Goal: Transaction & Acquisition: Purchase product/service

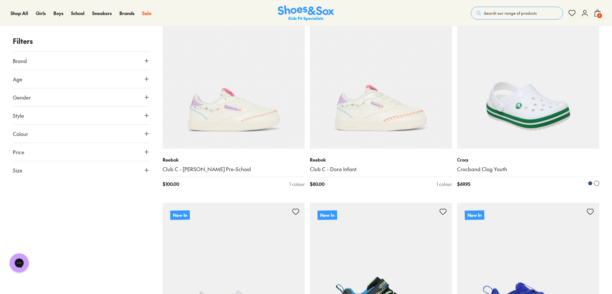
click at [531, 120] on img at bounding box center [528, 78] width 142 height 142
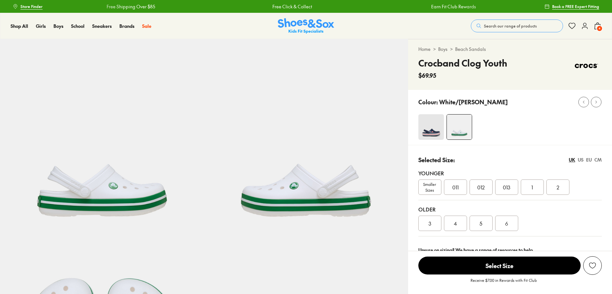
select select "*"
click at [426, 224] on div "3" at bounding box center [430, 223] width 23 height 15
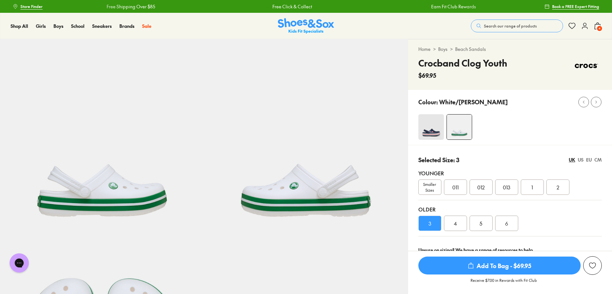
click at [513, 270] on span "Add To Bag - $69.95" at bounding box center [500, 266] width 162 height 18
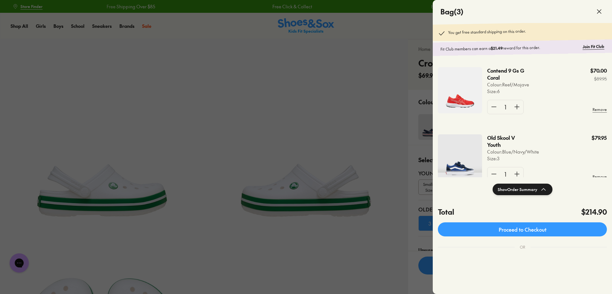
click at [504, 73] on p "Contend 9 Gs G Coral" at bounding box center [507, 74] width 41 height 14
click at [477, 93] on img at bounding box center [460, 90] width 44 height 46
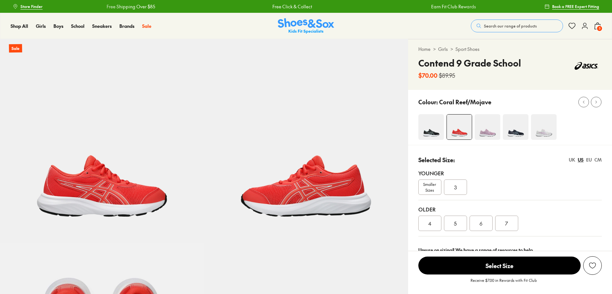
select select "*"
click at [517, 133] on img at bounding box center [516, 127] width 26 height 26
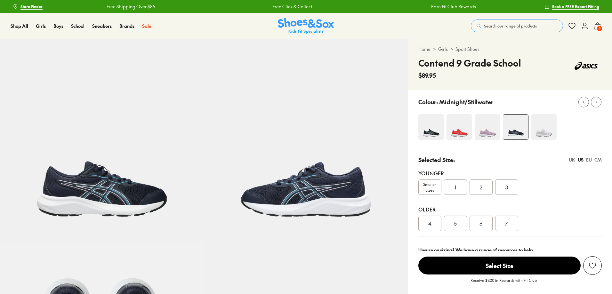
select select "*"
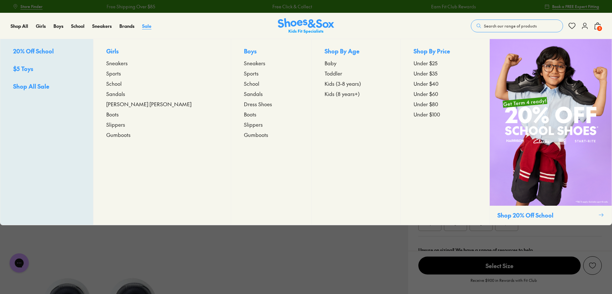
click at [150, 26] on span "Sale" at bounding box center [146, 26] width 9 height 6
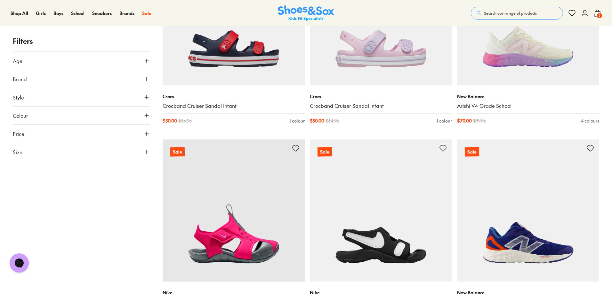
scroll to position [672, 0]
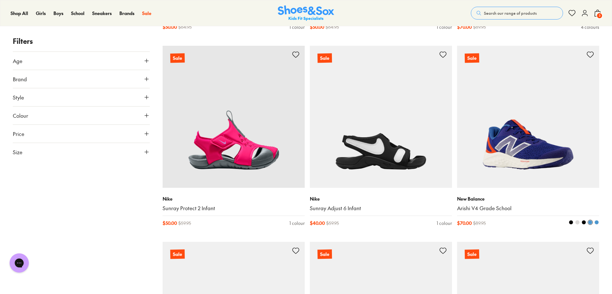
click at [515, 152] on img at bounding box center [528, 117] width 142 height 142
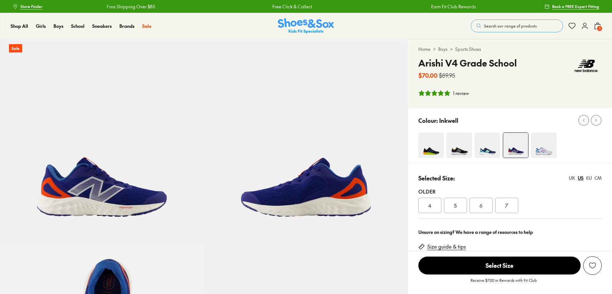
click at [506, 189] on div "Older" at bounding box center [510, 192] width 183 height 8
select select "*"
click at [508, 206] on div "7" at bounding box center [506, 205] width 23 height 15
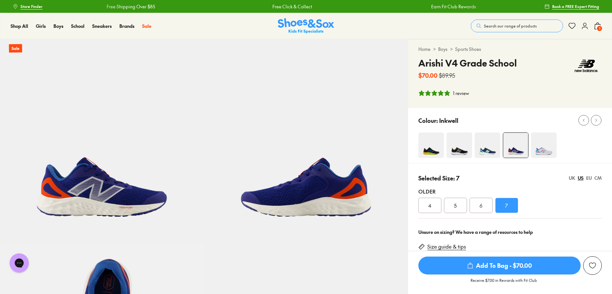
click at [464, 209] on div "5" at bounding box center [455, 205] width 23 height 15
click at [470, 208] on div "6" at bounding box center [481, 205] width 23 height 15
click at [504, 206] on div "7" at bounding box center [506, 205] width 23 height 15
click at [511, 267] on span "Add To Bag - $70.00" at bounding box center [500, 266] width 162 height 18
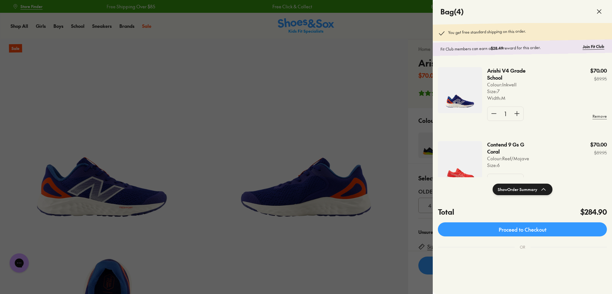
click at [574, 155] on div "Contend 9 Gs G Coral Colour: Reef/Mojave Size : 6 $70.00 $89.95" at bounding box center [547, 155] width 120 height 28
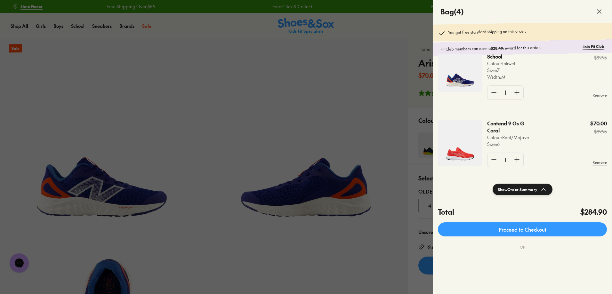
scroll to position [64, 0]
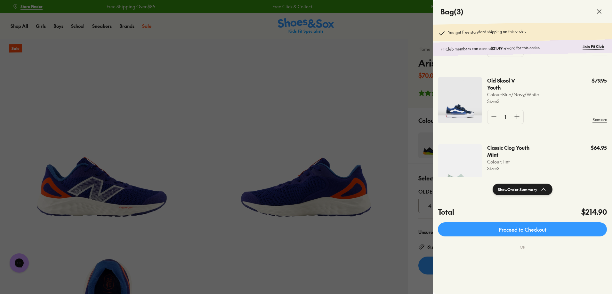
click at [300, 97] on div at bounding box center [306, 147] width 612 height 294
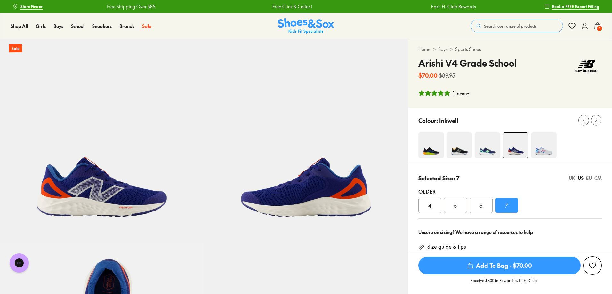
click at [486, 151] on img at bounding box center [488, 146] width 26 height 26
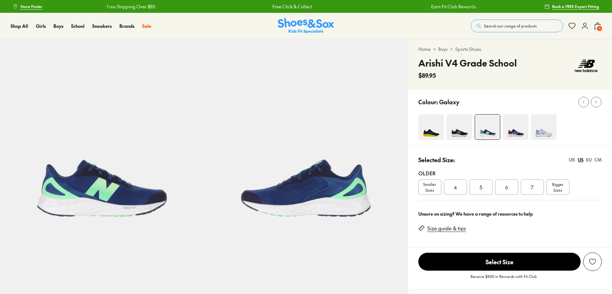
click at [459, 122] on img at bounding box center [460, 127] width 26 height 26
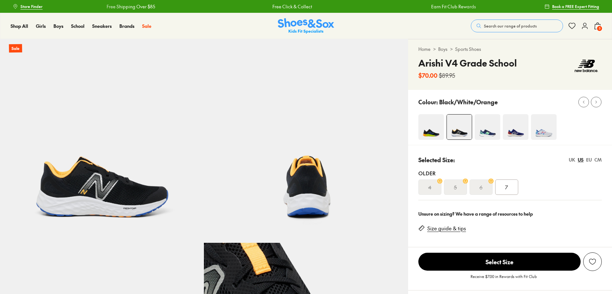
select select "*"
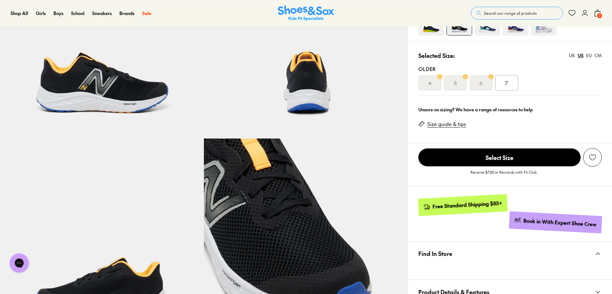
scroll to position [96, 0]
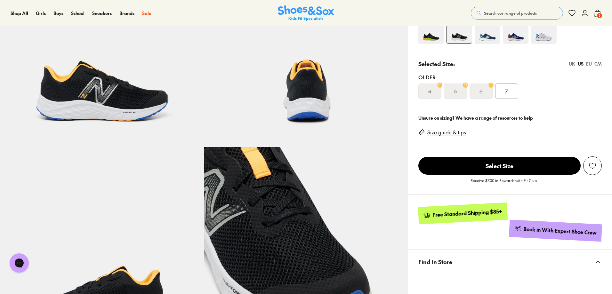
click at [311, 95] on img at bounding box center [306, 45] width 204 height 204
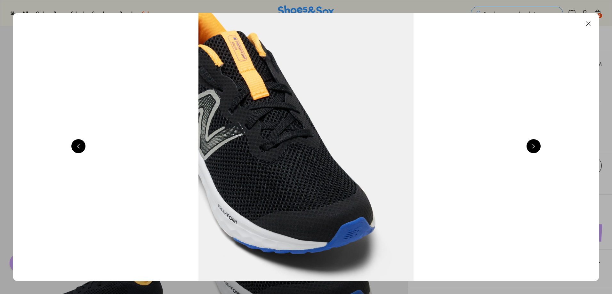
scroll to position [0, 1178]
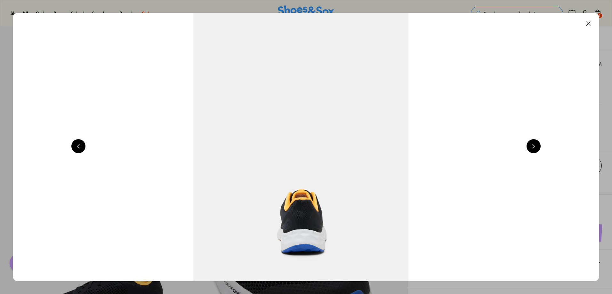
click at [594, 22] on button at bounding box center [588, 24] width 14 height 14
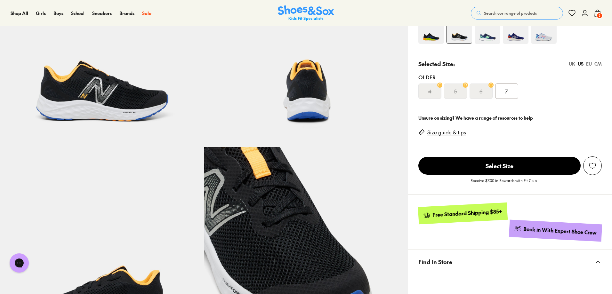
click at [333, 120] on img at bounding box center [306, 45] width 204 height 204
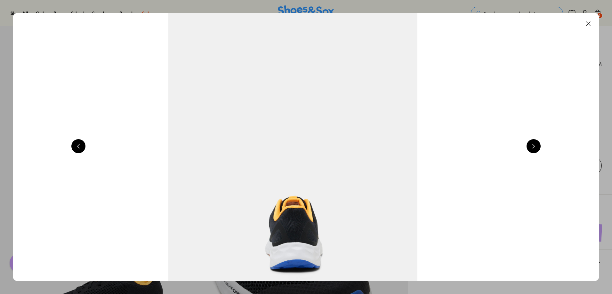
click at [592, 25] on button at bounding box center [588, 24] width 14 height 14
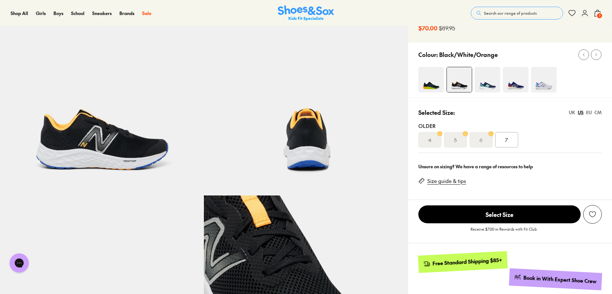
scroll to position [0, 0]
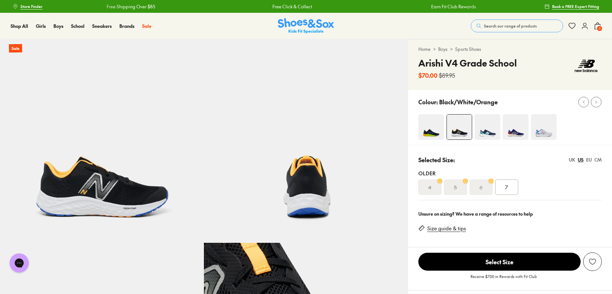
click at [538, 127] on img at bounding box center [544, 127] width 26 height 26
select select "*"
click at [434, 135] on img at bounding box center [432, 127] width 26 height 26
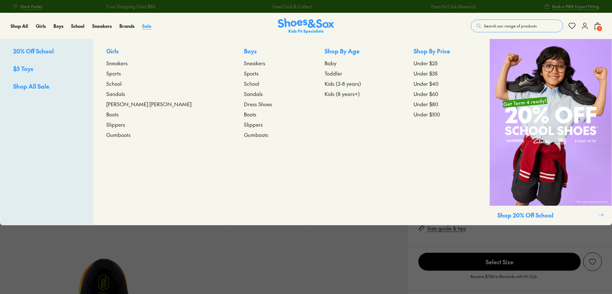
click at [147, 26] on span "Sale" at bounding box center [146, 26] width 9 height 6
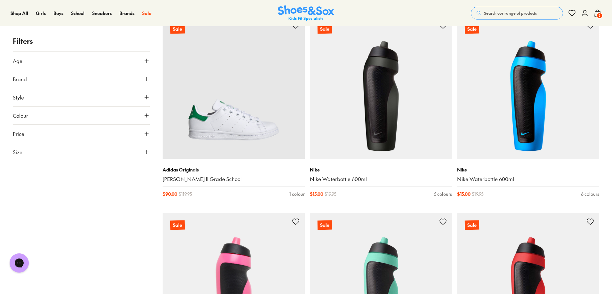
scroll to position [1694, 0]
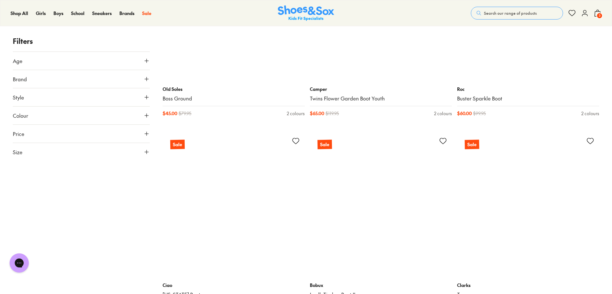
scroll to position [3007, 0]
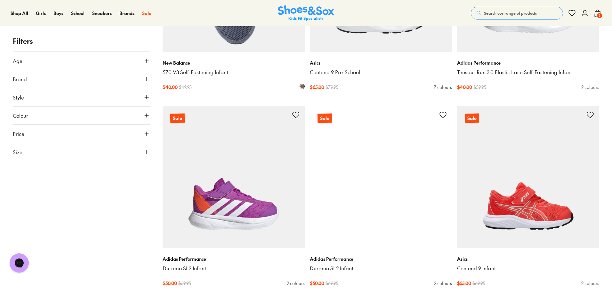
scroll to position [8034, 0]
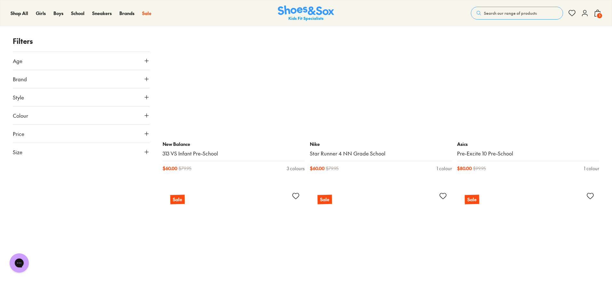
scroll to position [9347, 0]
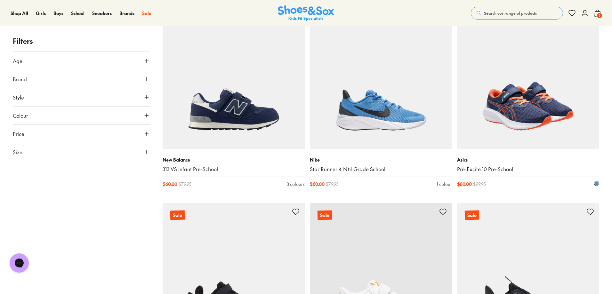
click at [546, 104] on img at bounding box center [528, 78] width 142 height 142
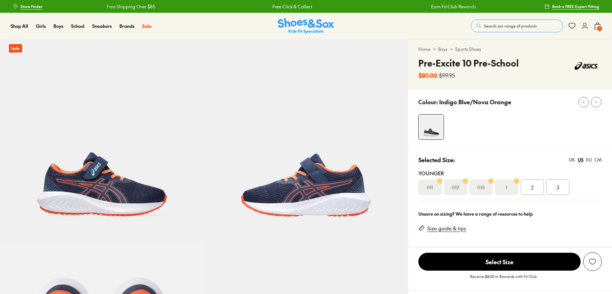
click at [559, 194] on div "3" at bounding box center [558, 187] width 23 height 15
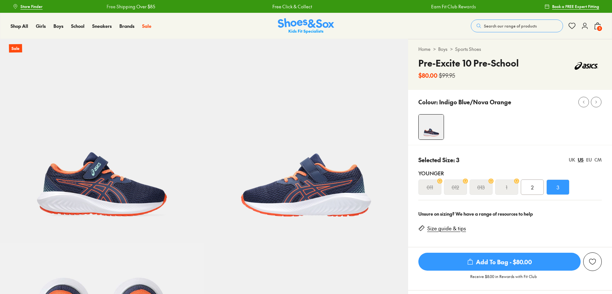
select select "*"
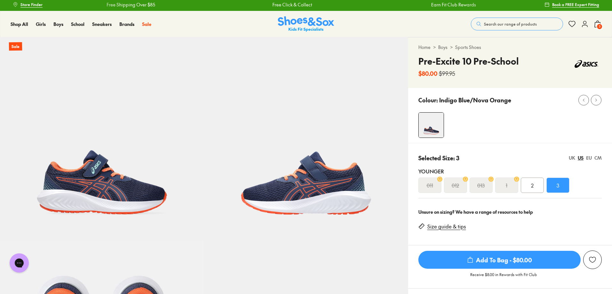
scroll to position [128, 0]
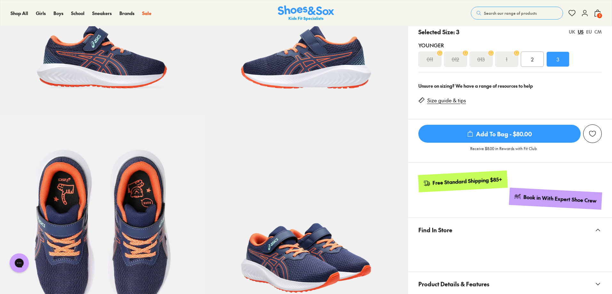
click at [551, 136] on span "Add To Bag - $80.00" at bounding box center [500, 134] width 162 height 18
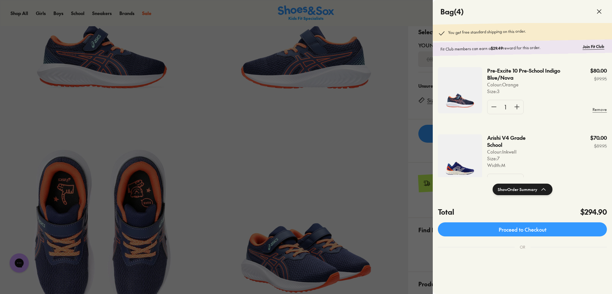
scroll to position [160, 0]
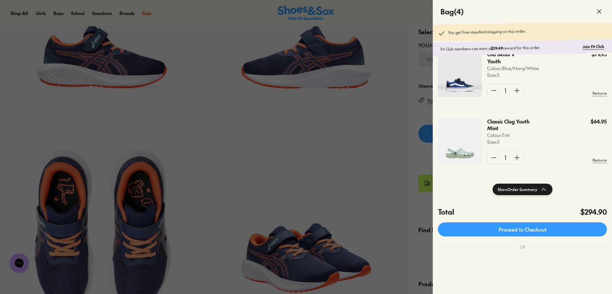
click at [454, 148] on img at bounding box center [460, 141] width 44 height 46
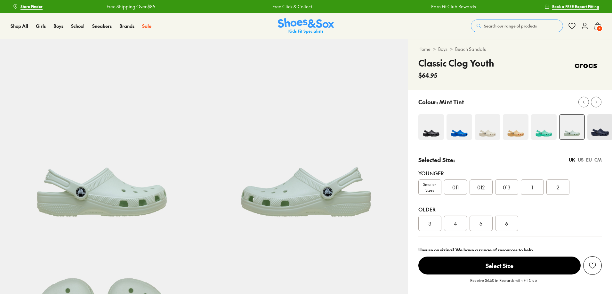
select select "*"
click at [467, 138] on img at bounding box center [460, 127] width 26 height 26
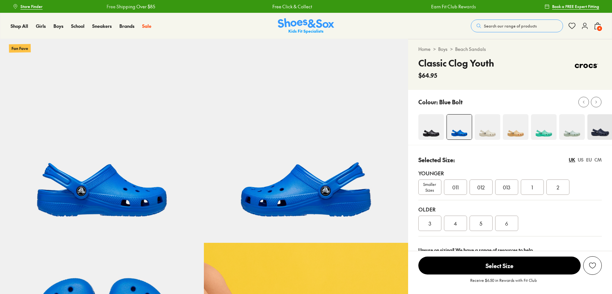
select select "*"
click at [491, 135] on img at bounding box center [488, 127] width 26 height 26
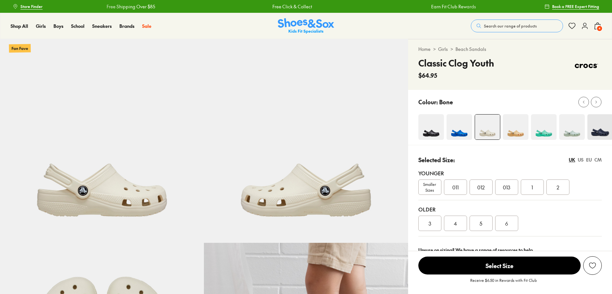
click at [529, 135] on div at bounding box center [516, 127] width 194 height 26
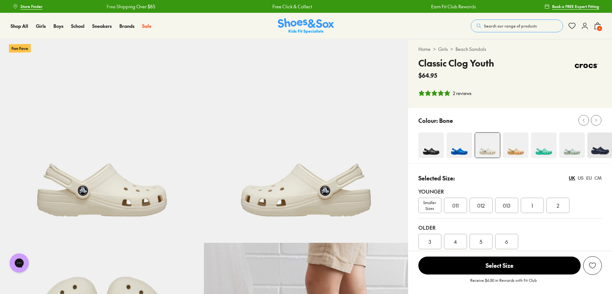
select select "*"
click at [525, 148] on img at bounding box center [516, 146] width 26 height 26
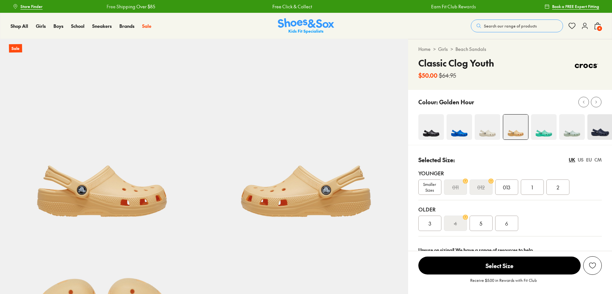
select select "*"
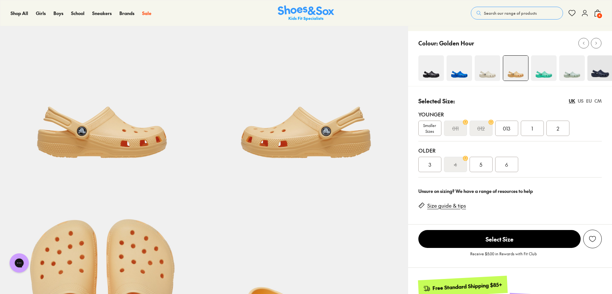
scroll to position [32, 0]
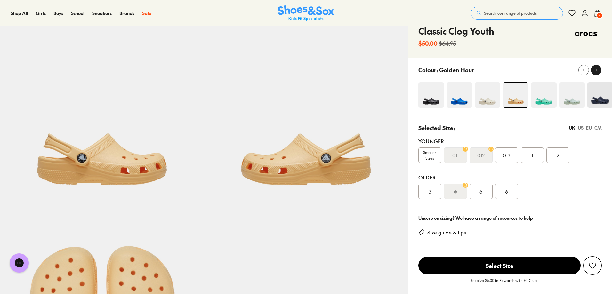
click at [601, 70] on button at bounding box center [596, 70] width 11 height 11
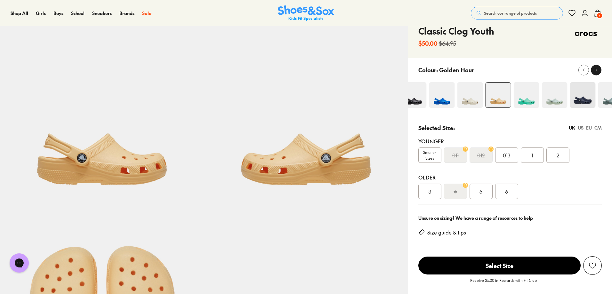
click at [601, 70] on button at bounding box center [596, 70] width 11 height 11
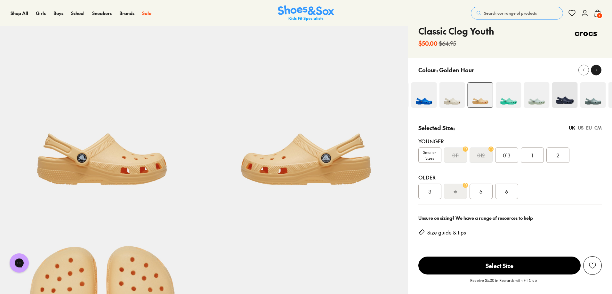
click at [601, 70] on button at bounding box center [596, 70] width 11 height 11
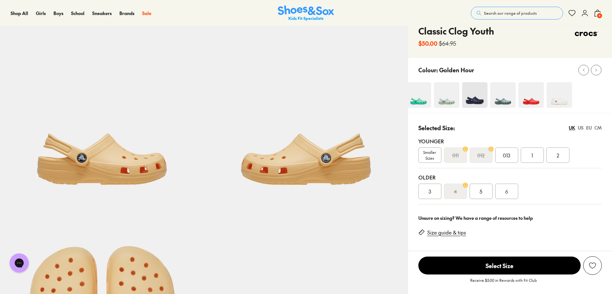
click at [531, 97] on img at bounding box center [531, 95] width 26 height 26
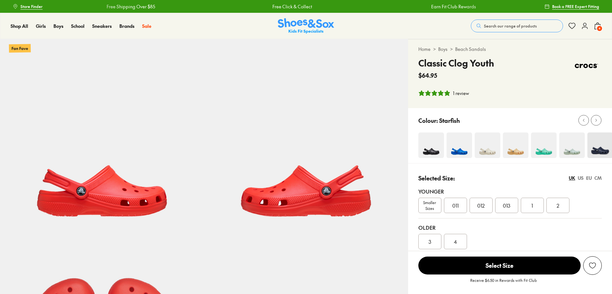
select select "*"
click at [600, 122] on button at bounding box center [596, 120] width 11 height 11
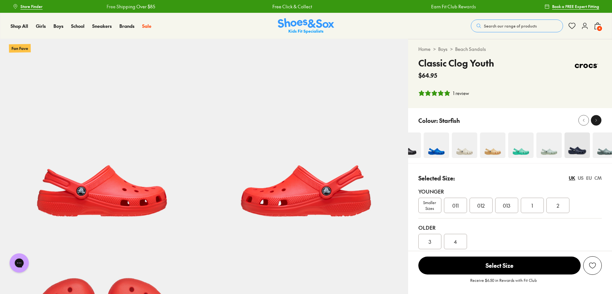
click at [600, 122] on button at bounding box center [596, 120] width 11 height 11
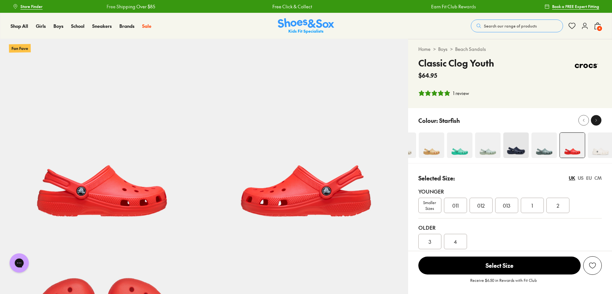
click at [600, 122] on button at bounding box center [596, 120] width 11 height 11
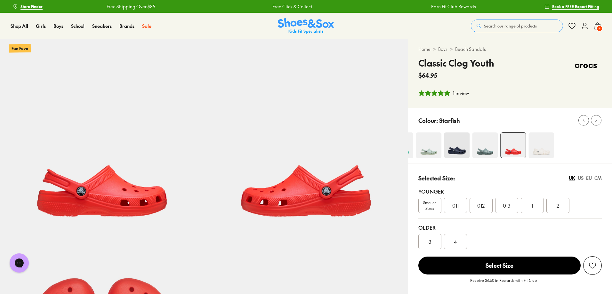
click at [494, 150] on img at bounding box center [485, 146] width 26 height 26
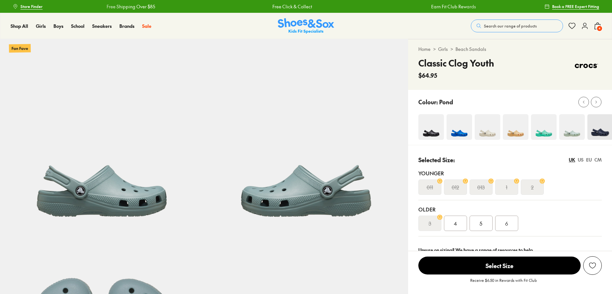
scroll to position [128, 0]
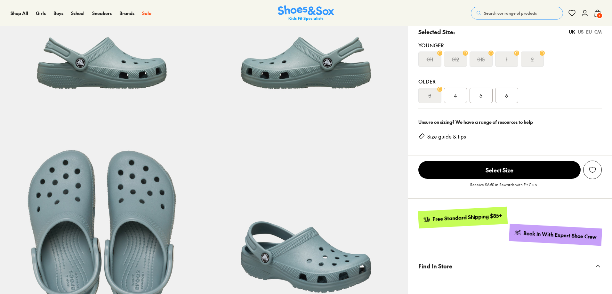
select select "*"
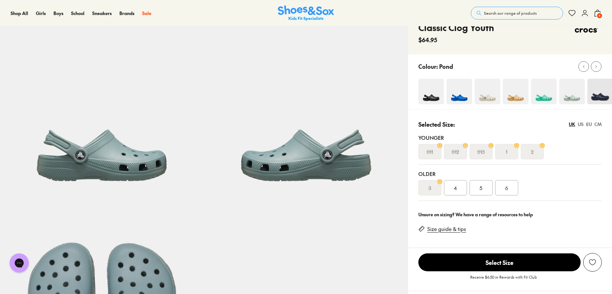
scroll to position [32, 0]
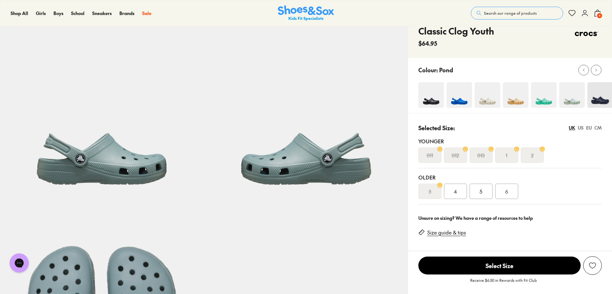
click at [546, 103] on img at bounding box center [544, 95] width 26 height 26
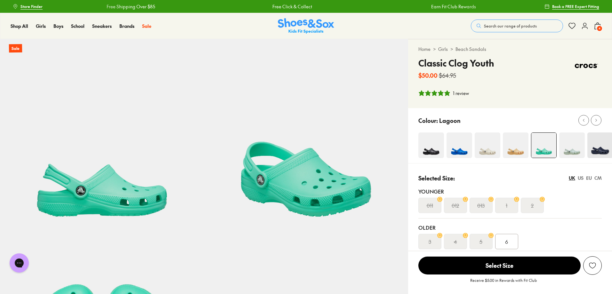
select select "*"
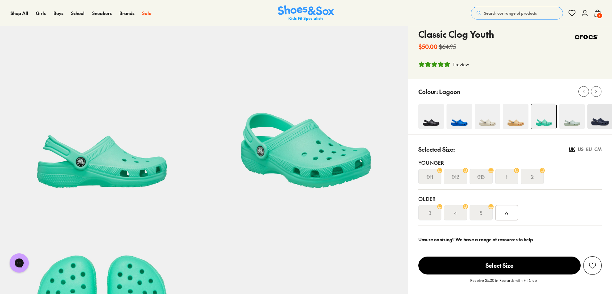
scroll to position [64, 0]
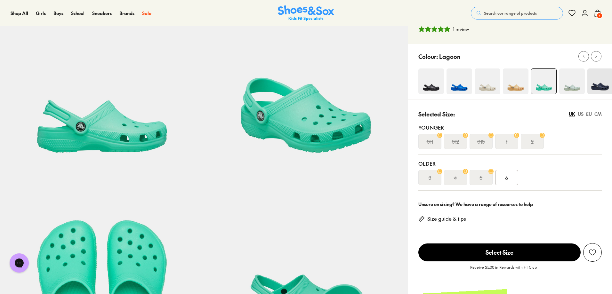
click at [506, 179] on span "6" at bounding box center [506, 178] width 3 height 8
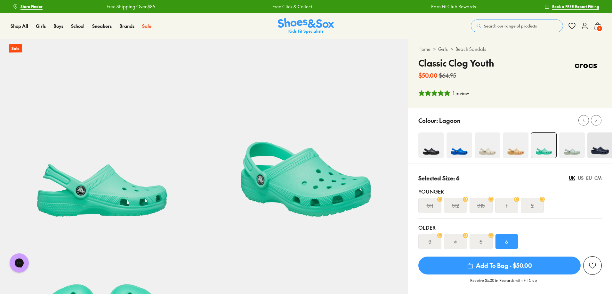
click at [597, 29] on span "4" at bounding box center [600, 28] width 6 height 6
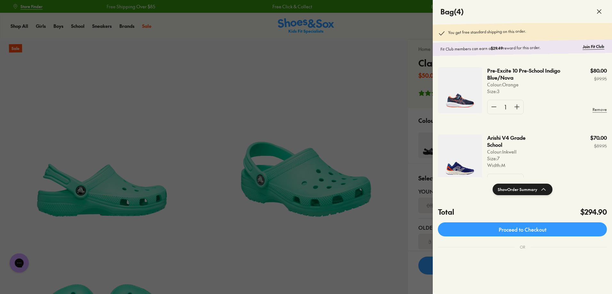
click at [327, 92] on div at bounding box center [306, 147] width 612 height 294
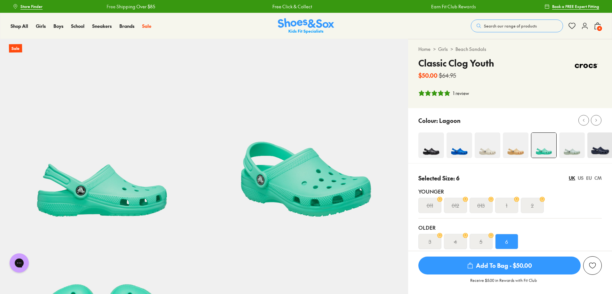
click at [586, 28] on icon at bounding box center [585, 26] width 8 height 8
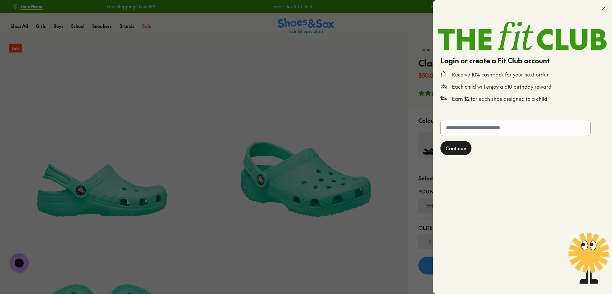
click at [495, 129] on input "text" at bounding box center [516, 127] width 150 height 15
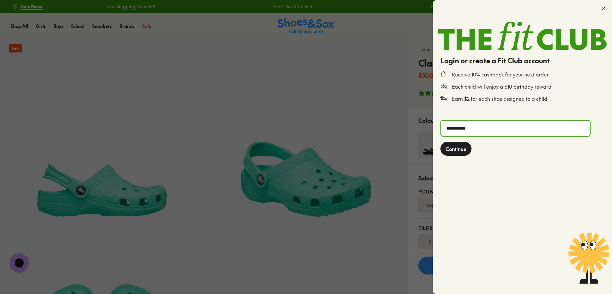
type input "**********"
click at [452, 149] on span "Continue" at bounding box center [456, 149] width 21 height 8
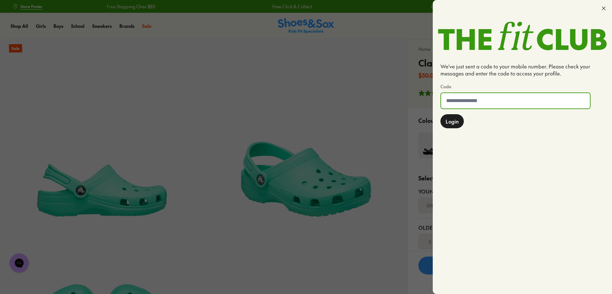
click at [488, 106] on input at bounding box center [515, 100] width 149 height 15
type input "******"
click at [457, 122] on span "Login" at bounding box center [452, 122] width 13 height 8
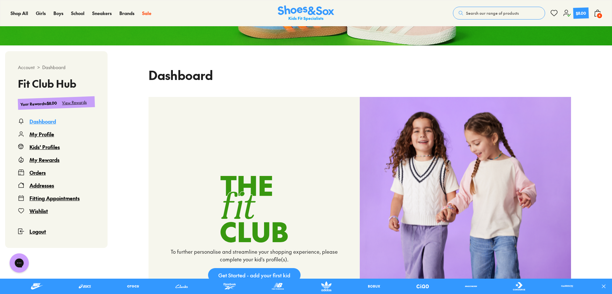
scroll to position [128, 0]
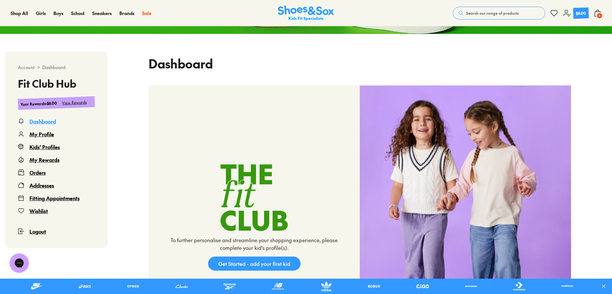
click at [72, 105] on div "View Rewards" at bounding box center [74, 102] width 25 height 7
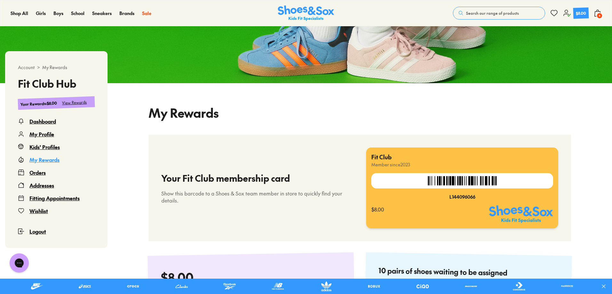
select select
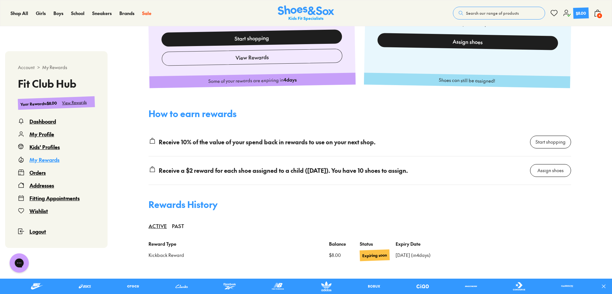
scroll to position [263, 0]
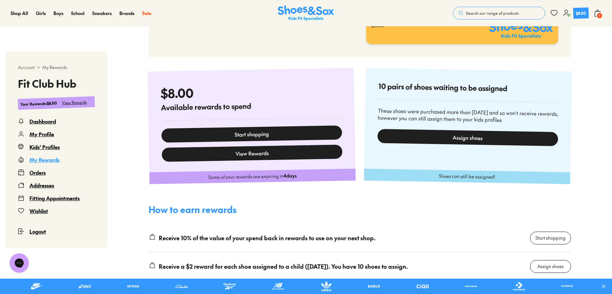
click at [267, 155] on button "View Rewards" at bounding box center [252, 153] width 181 height 17
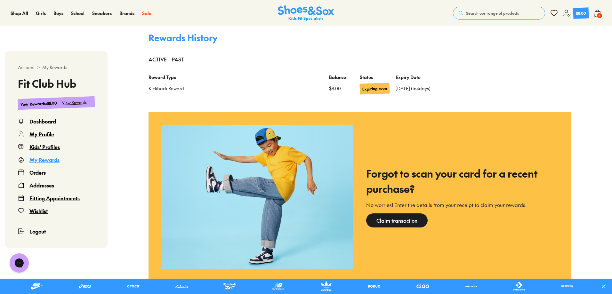
scroll to position [526, 0]
click at [410, 223] on div "Claim transaction" at bounding box center [396, 220] width 61 height 14
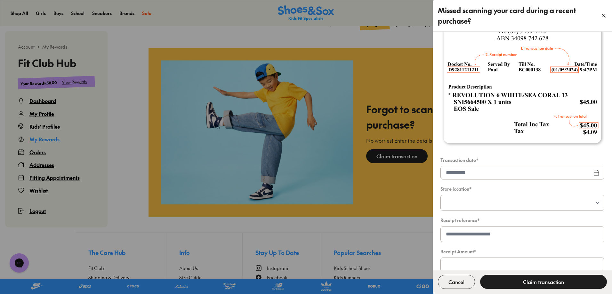
scroll to position [176, 0]
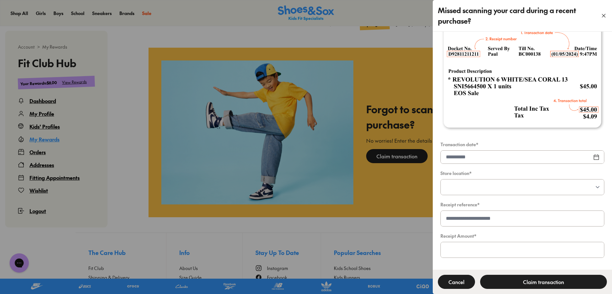
click at [457, 287] on div "Cancel" at bounding box center [456, 282] width 37 height 14
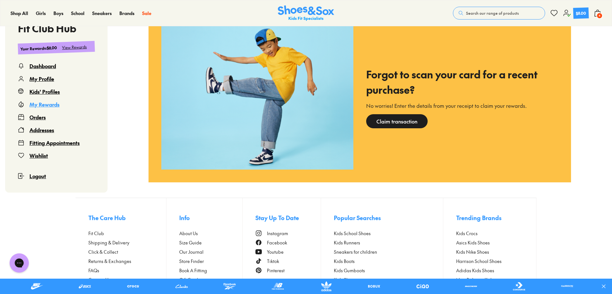
scroll to position [556, 0]
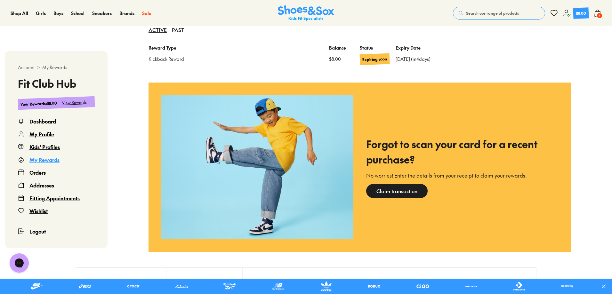
click at [81, 102] on div "View Rewards" at bounding box center [74, 102] width 25 height 7
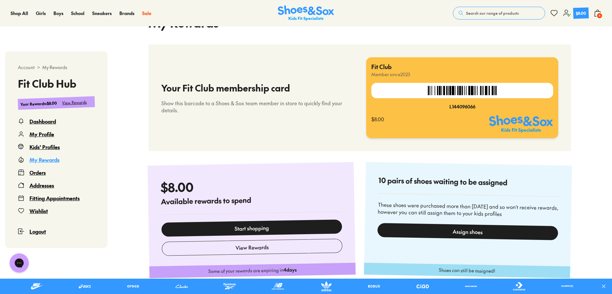
scroll to position [203, 0]
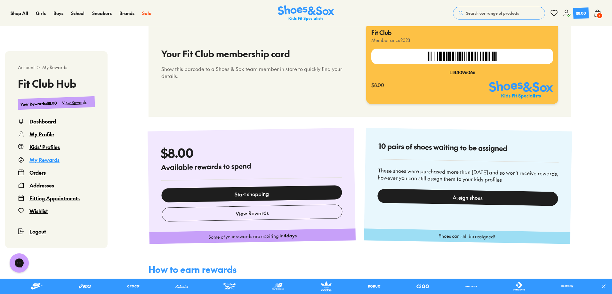
click at [254, 193] on link "Start shopping" at bounding box center [251, 193] width 181 height 17
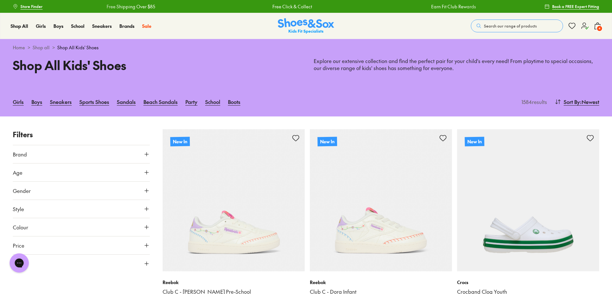
click at [595, 27] on use at bounding box center [598, 26] width 6 height 6
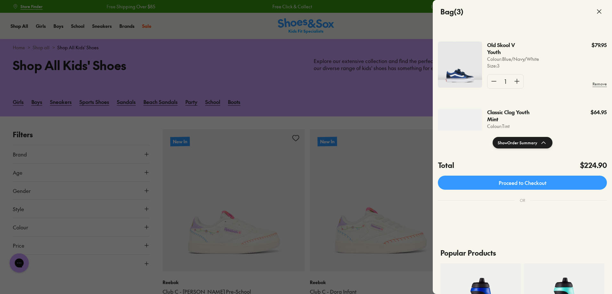
scroll to position [86, 0]
